Goal: Check status: Check status

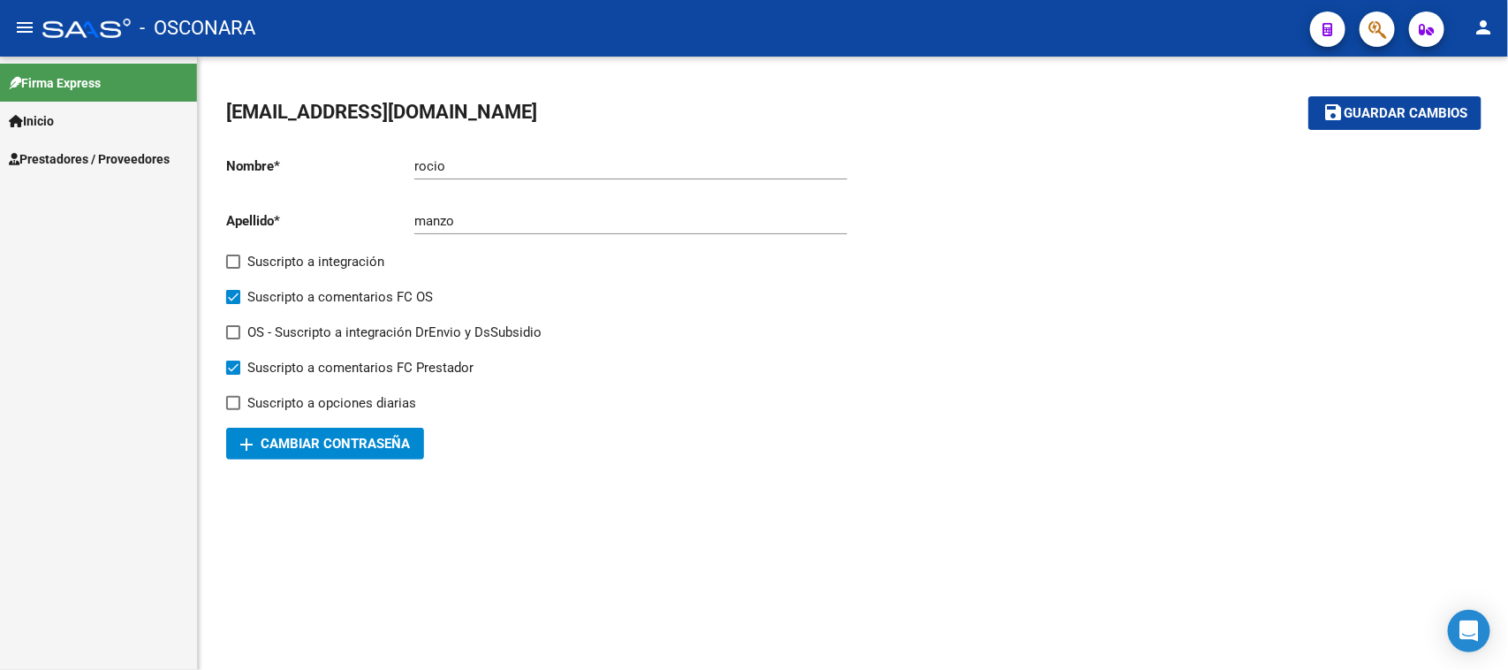
click at [72, 155] on span "Prestadores / Proveedores" at bounding box center [89, 158] width 161 height 19
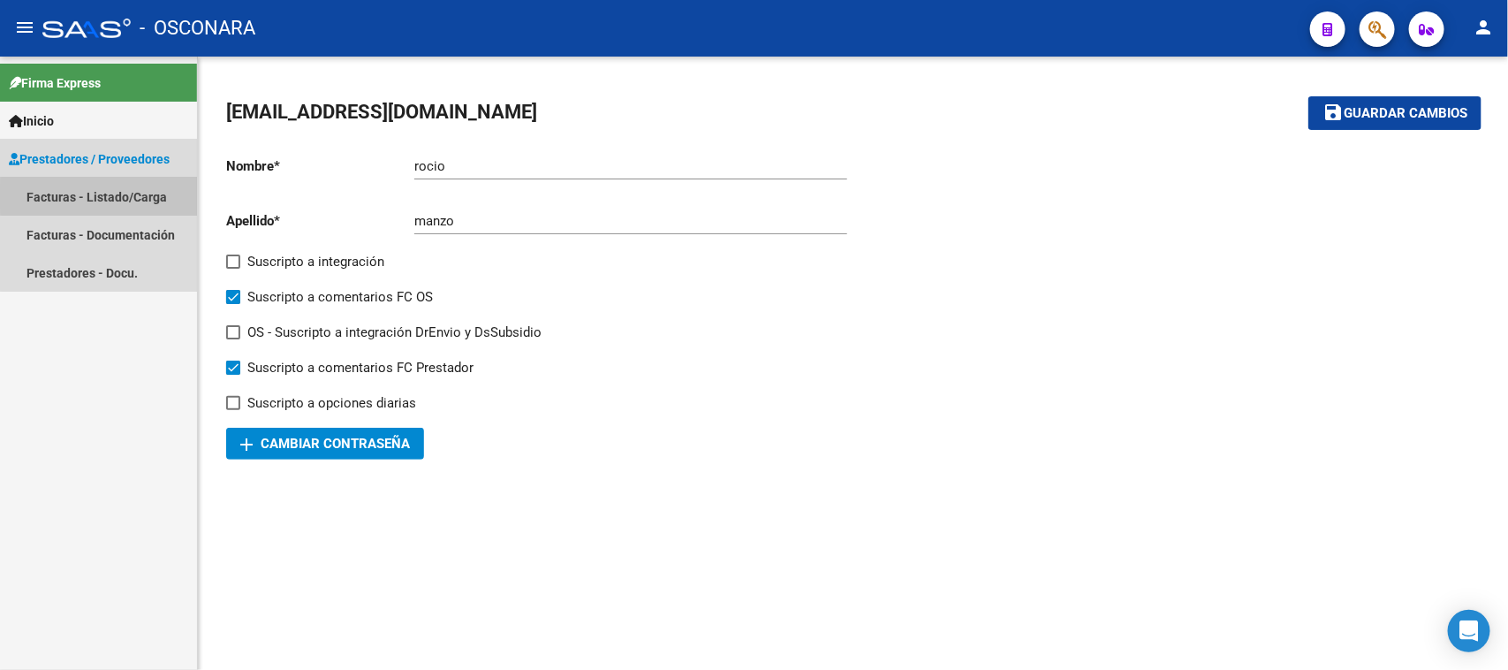
click at [104, 196] on link "Facturas - Listado/Carga" at bounding box center [98, 197] width 197 height 38
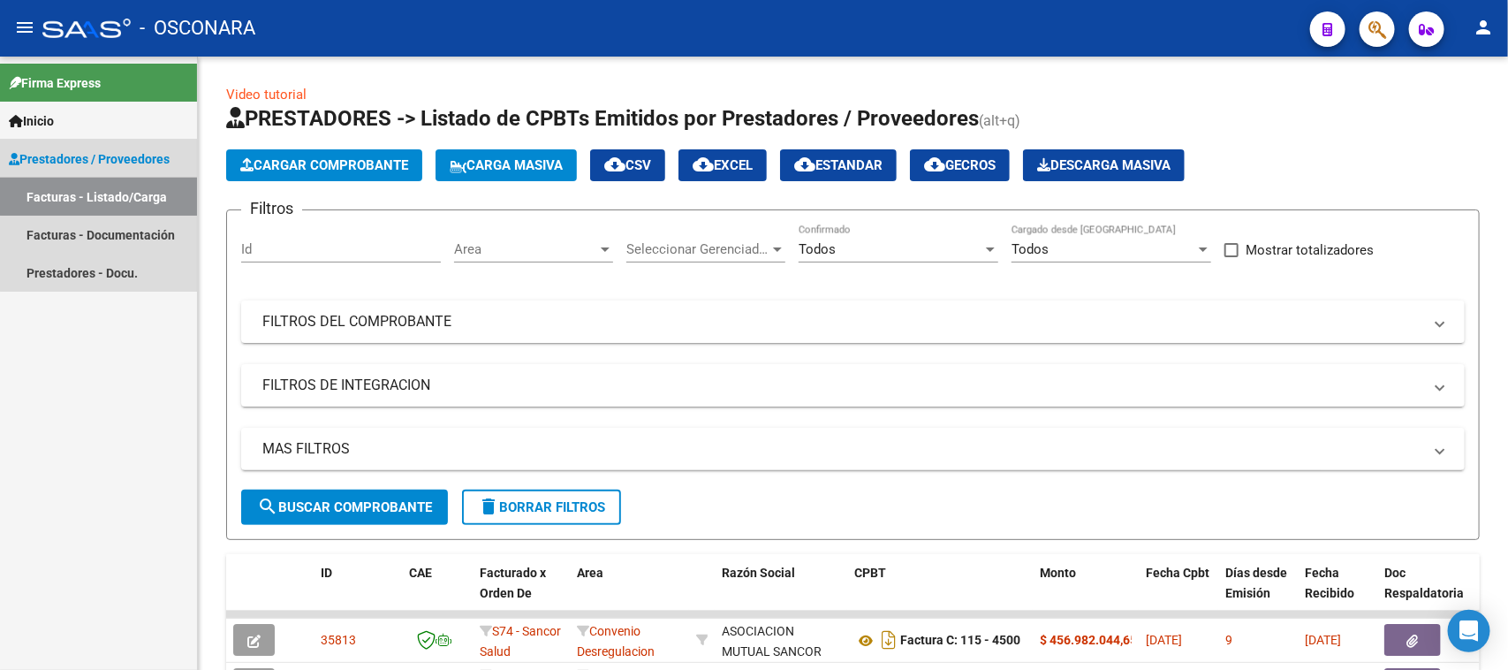
click at [112, 191] on link "Facturas - Listado/Carga" at bounding box center [98, 197] width 197 height 38
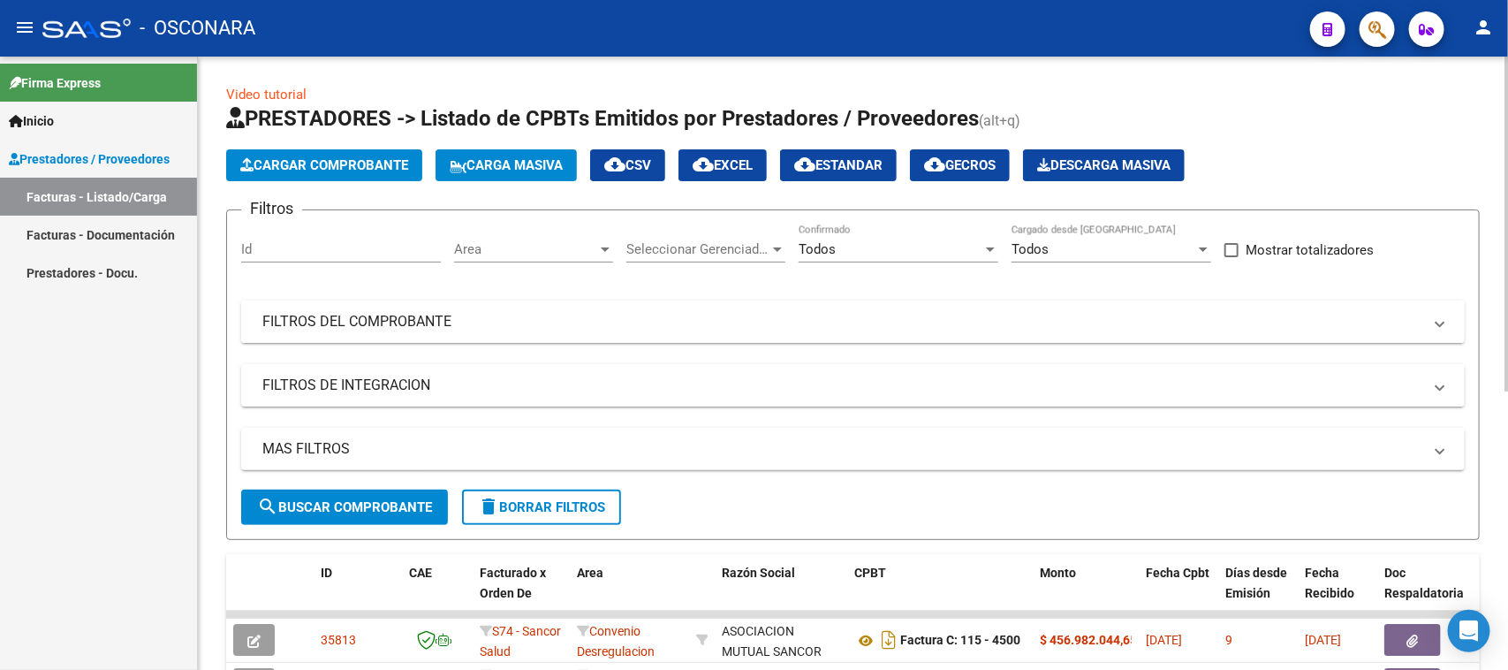
click at [510, 329] on mat-panel-title "FILTROS DEL COMPROBANTE" at bounding box center [842, 321] width 1160 height 19
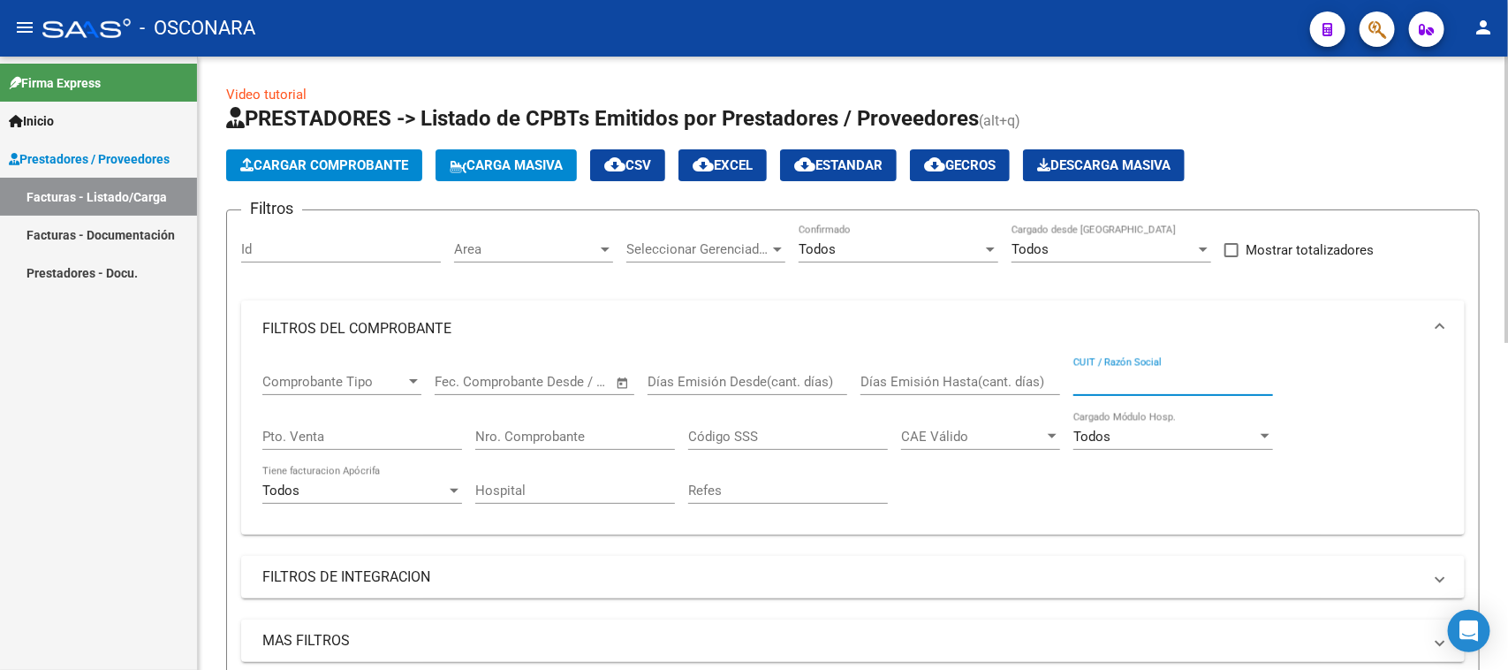
click at [1082, 378] on input "CUIT / Razón Social" at bounding box center [1173, 382] width 200 height 16
paste input "20-24801062-3"
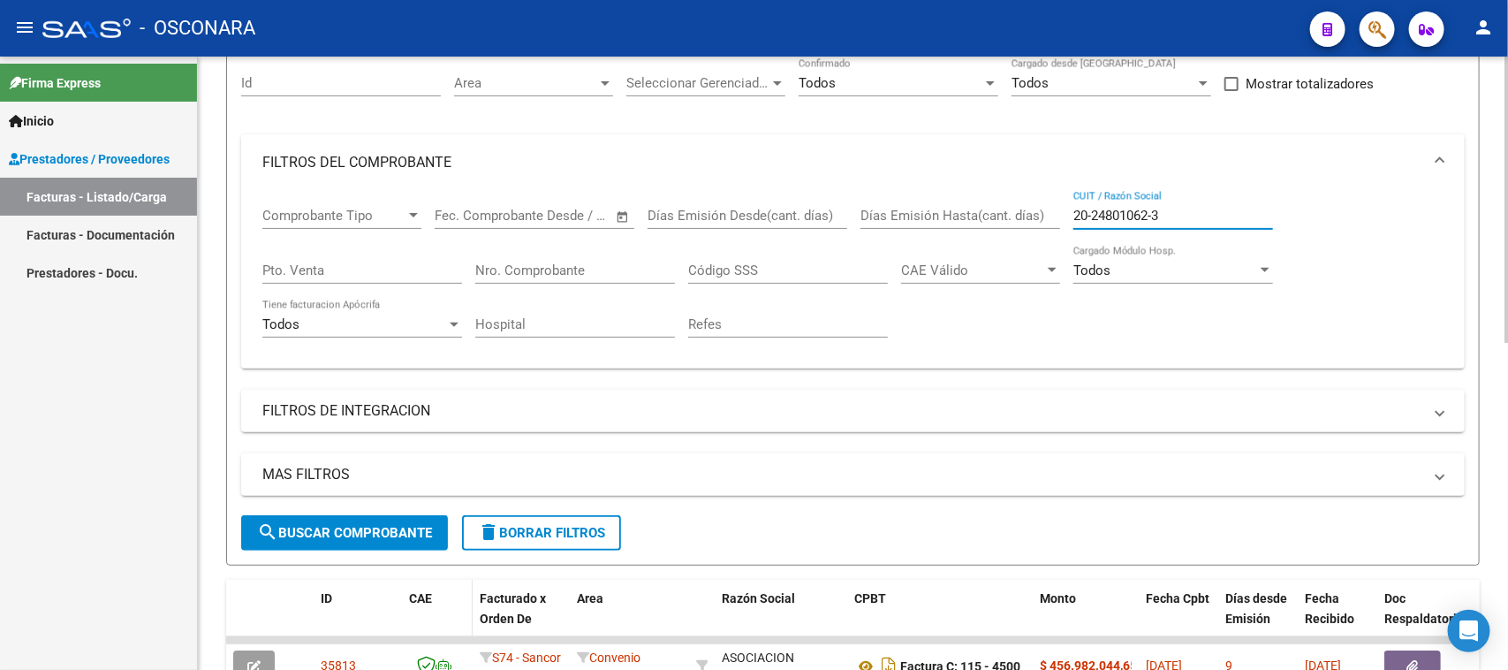
scroll to position [221, 0]
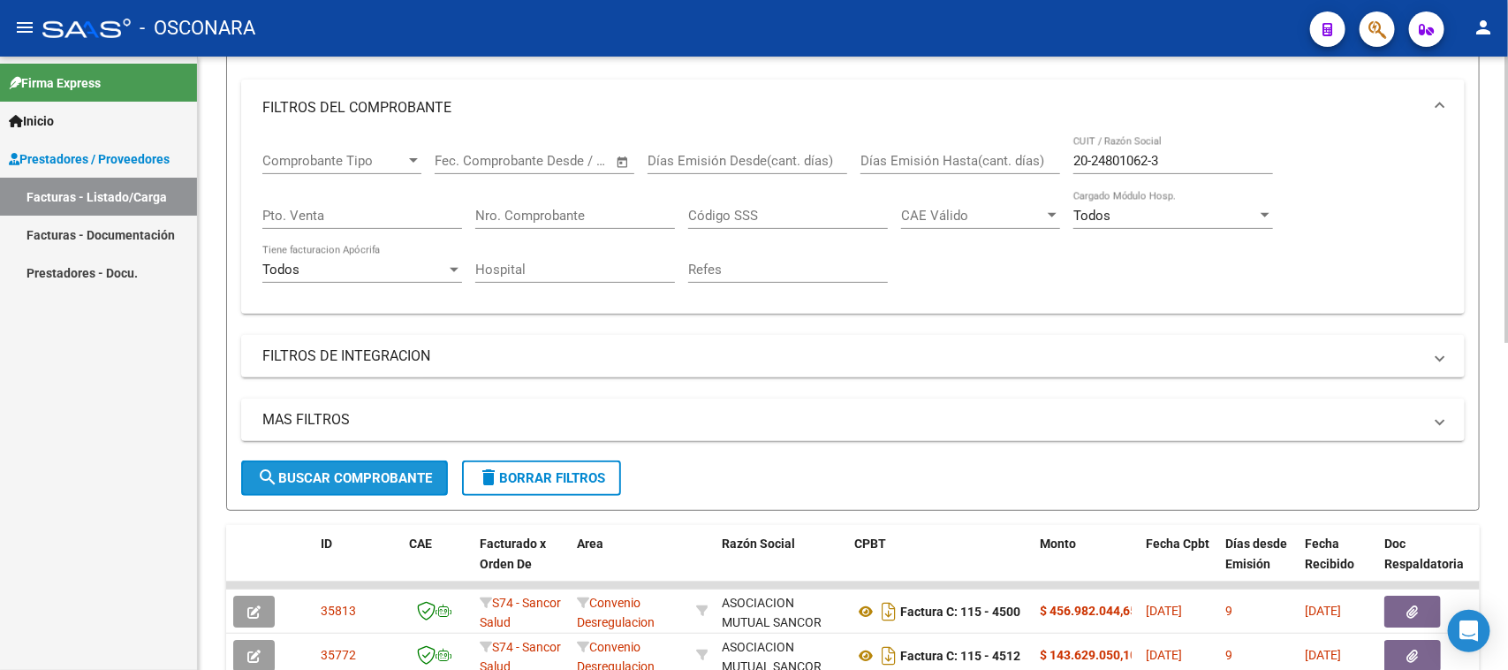
click at [373, 470] on span "search Buscar Comprobante" at bounding box center [344, 478] width 175 height 16
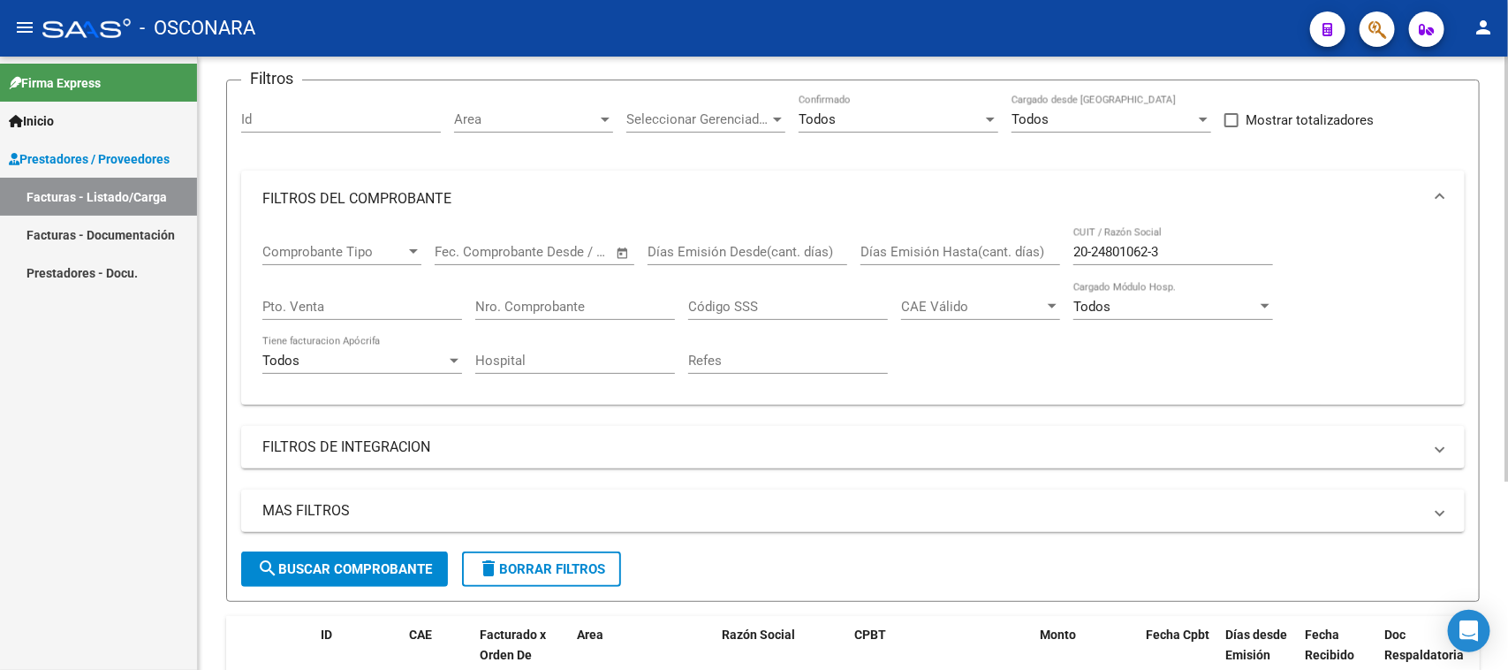
scroll to position [274, 0]
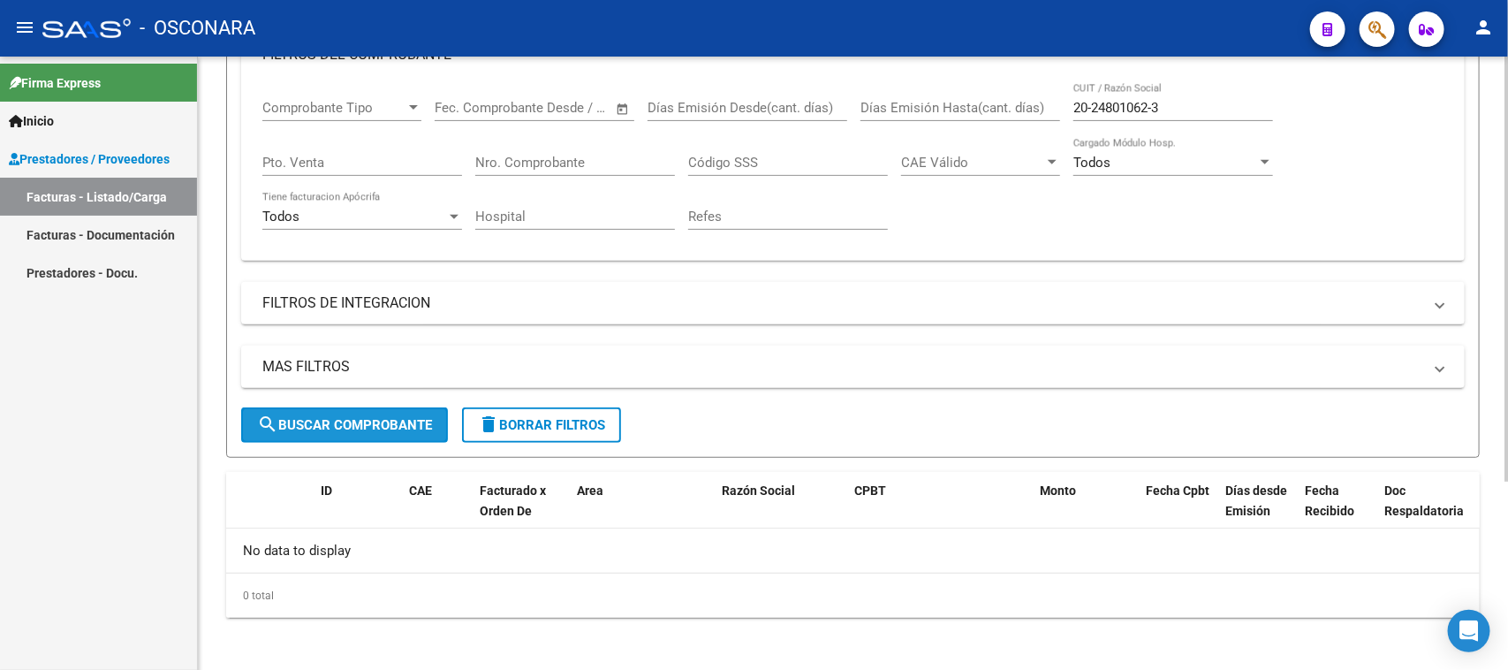
click at [337, 426] on button "search Buscar Comprobante" at bounding box center [344, 424] width 207 height 35
click at [455, 327] on div "Filtros Id Area Area Seleccionar Gerenciador Seleccionar Gerenciador Todos Conf…" at bounding box center [852, 179] width 1223 height 457
click at [474, 314] on mat-expansion-panel-header "FILTROS DE INTEGRACION" at bounding box center [852, 303] width 1223 height 42
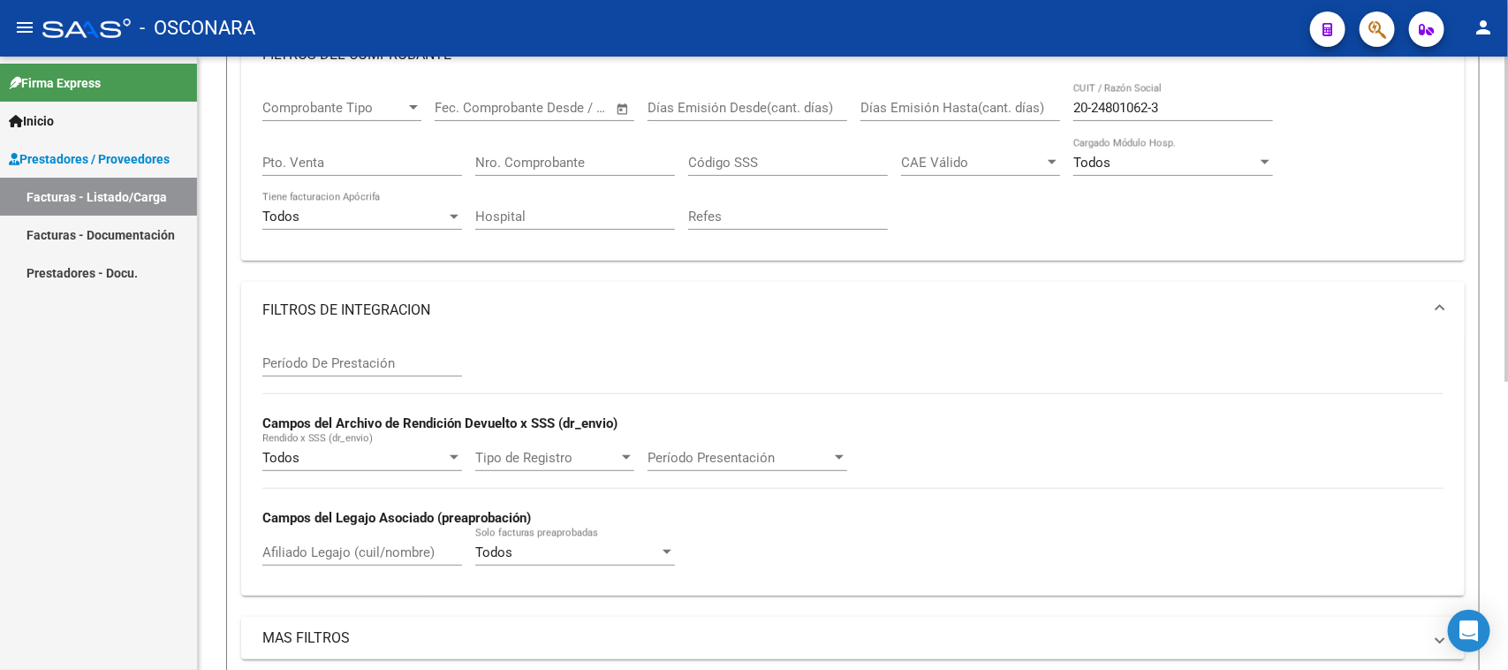
scroll to position [53, 0]
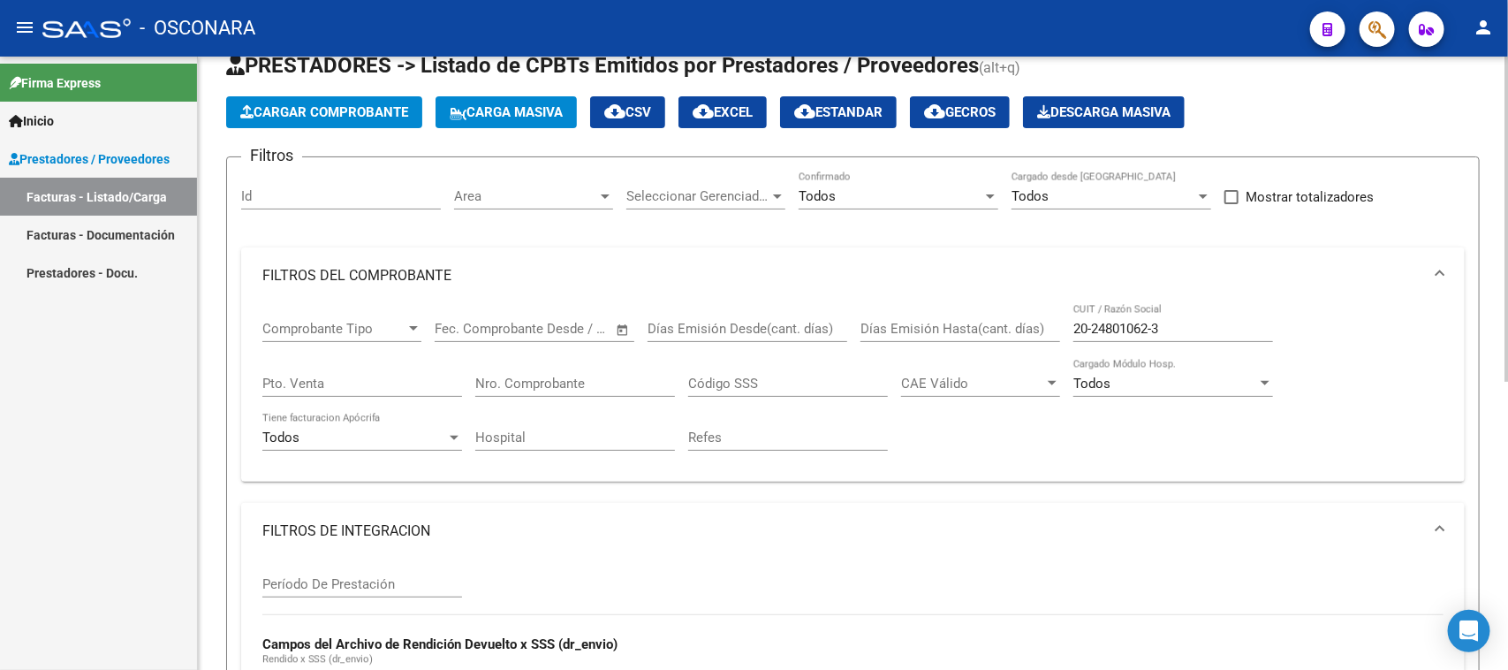
drag, startPoint x: 1158, startPoint y: 325, endPoint x: 1202, endPoint y: 350, distance: 50.6
click at [1163, 332] on input "20-24801062-3" at bounding box center [1173, 329] width 200 height 16
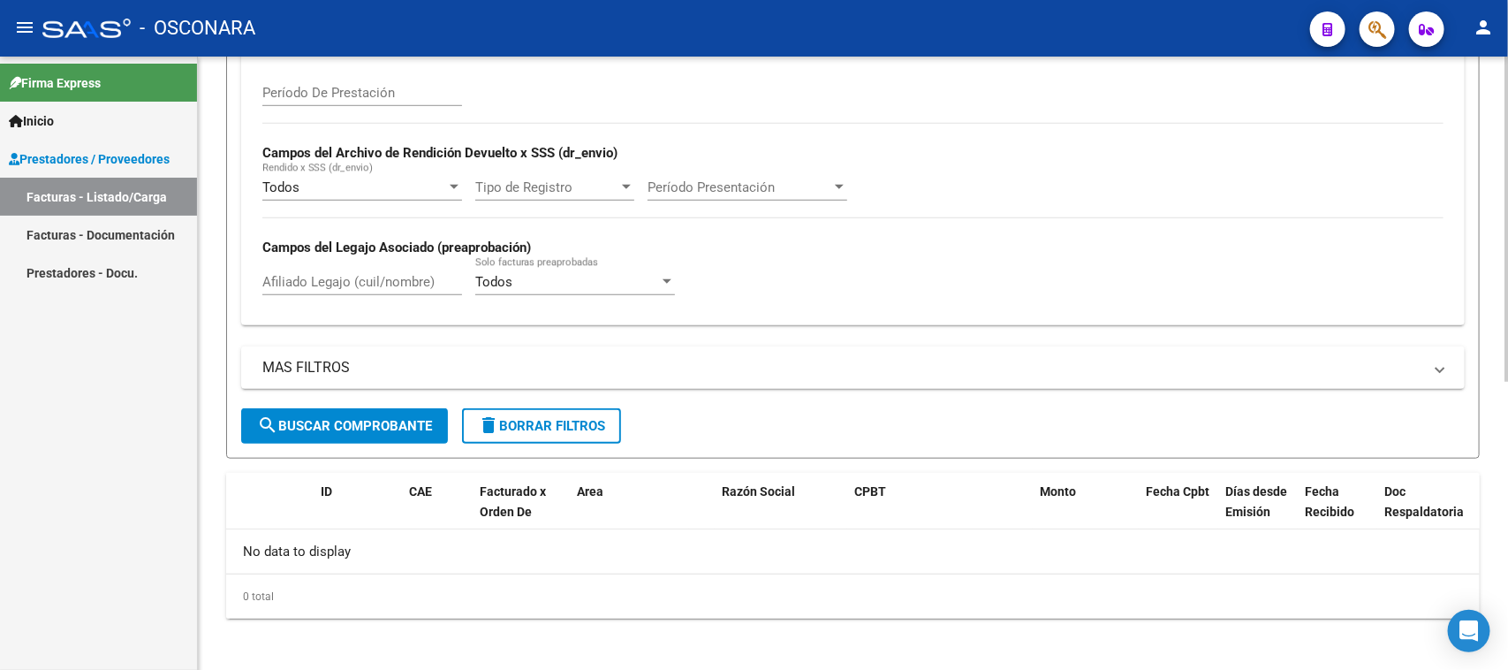
type input "20248010623"
click at [319, 429] on button "search Buscar Comprobante" at bounding box center [344, 425] width 207 height 35
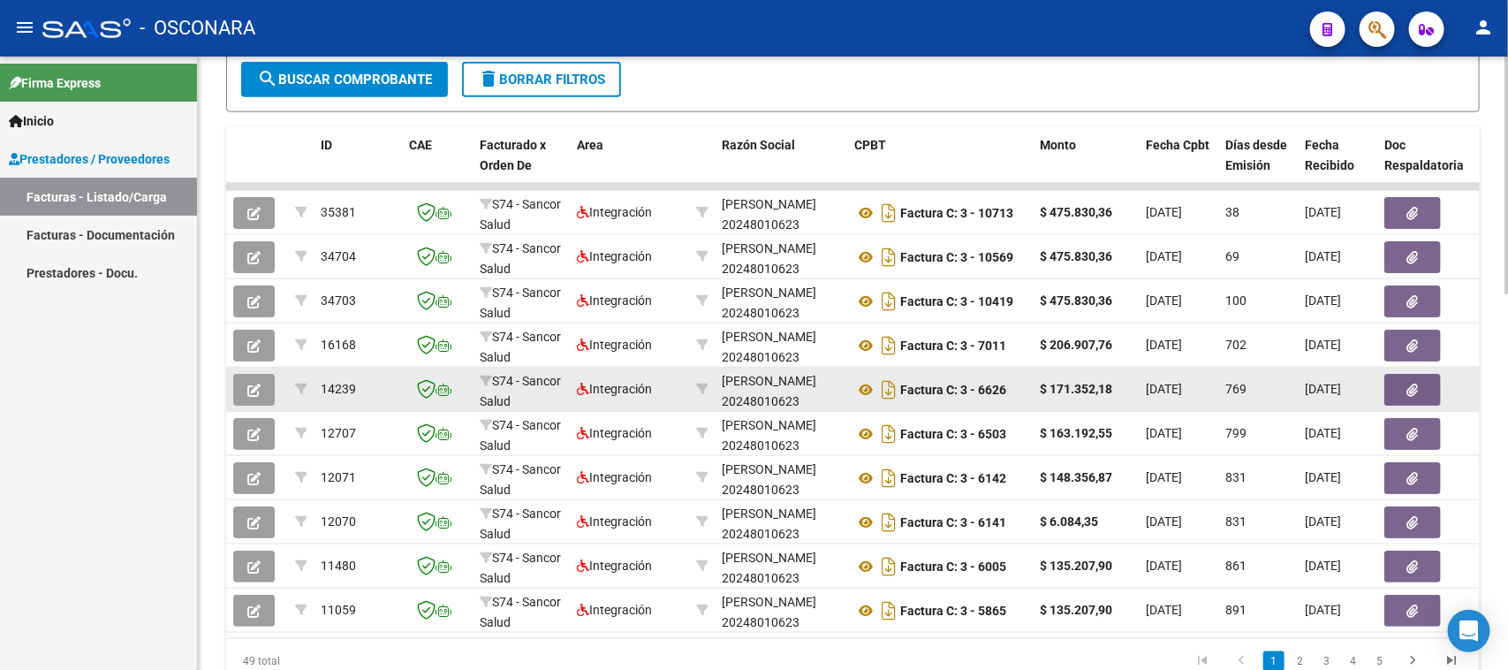
scroll to position [752, 0]
